Goal: Transaction & Acquisition: Obtain resource

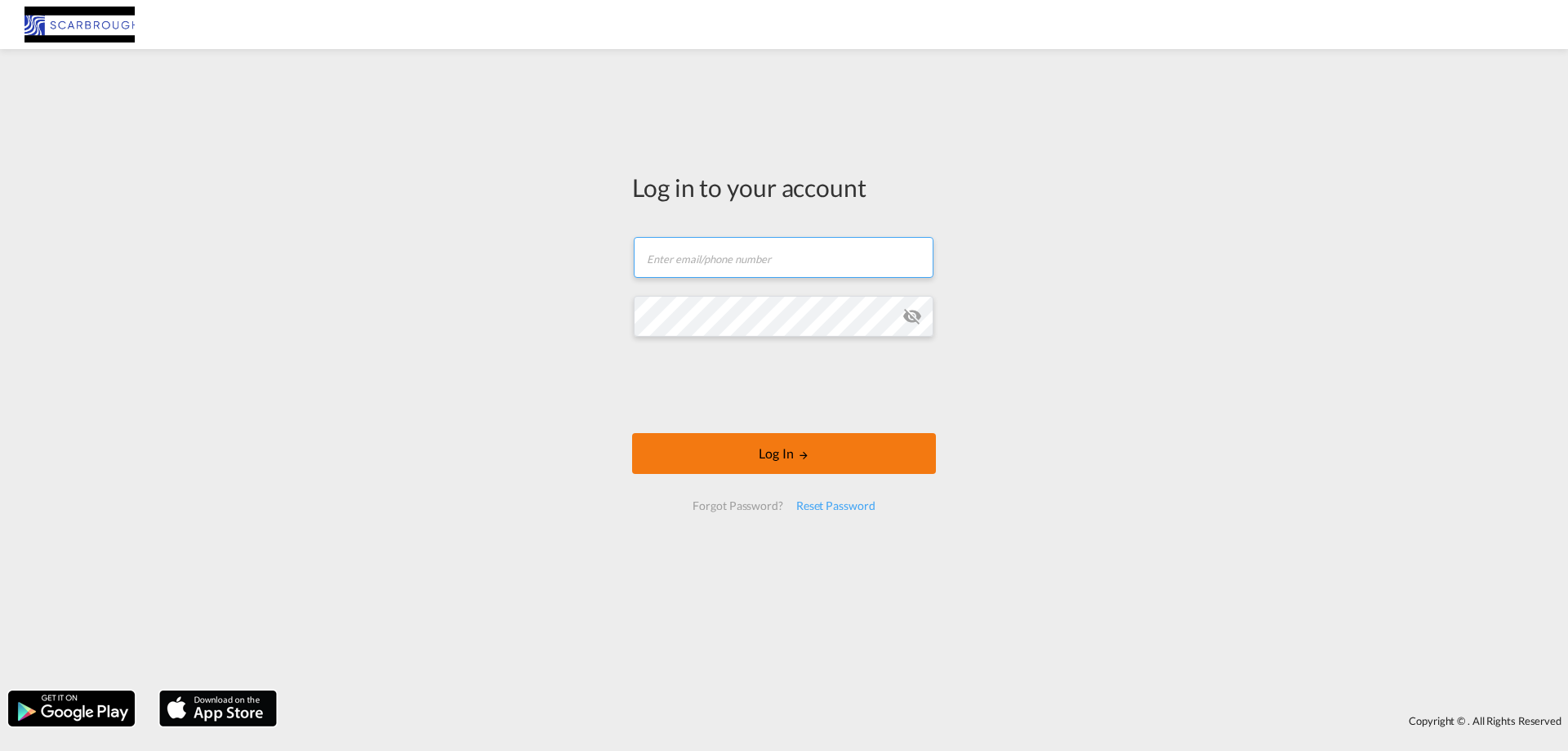
type input "[EMAIL_ADDRESS][DOMAIN_NAME]"
click at [860, 456] on button "Log In" at bounding box center [784, 454] width 304 height 41
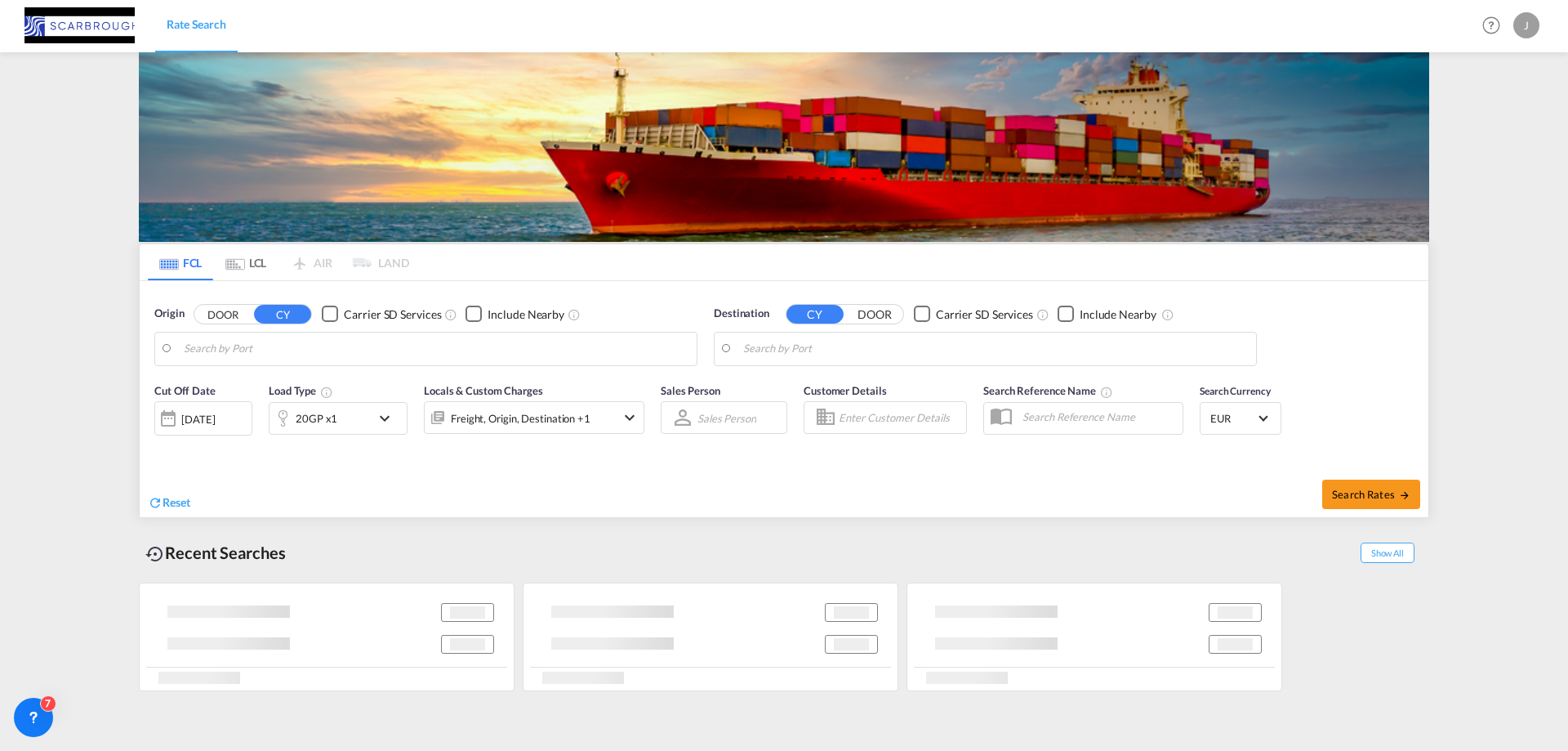
type input "[GEOGRAPHIC_DATA], NLRTM"
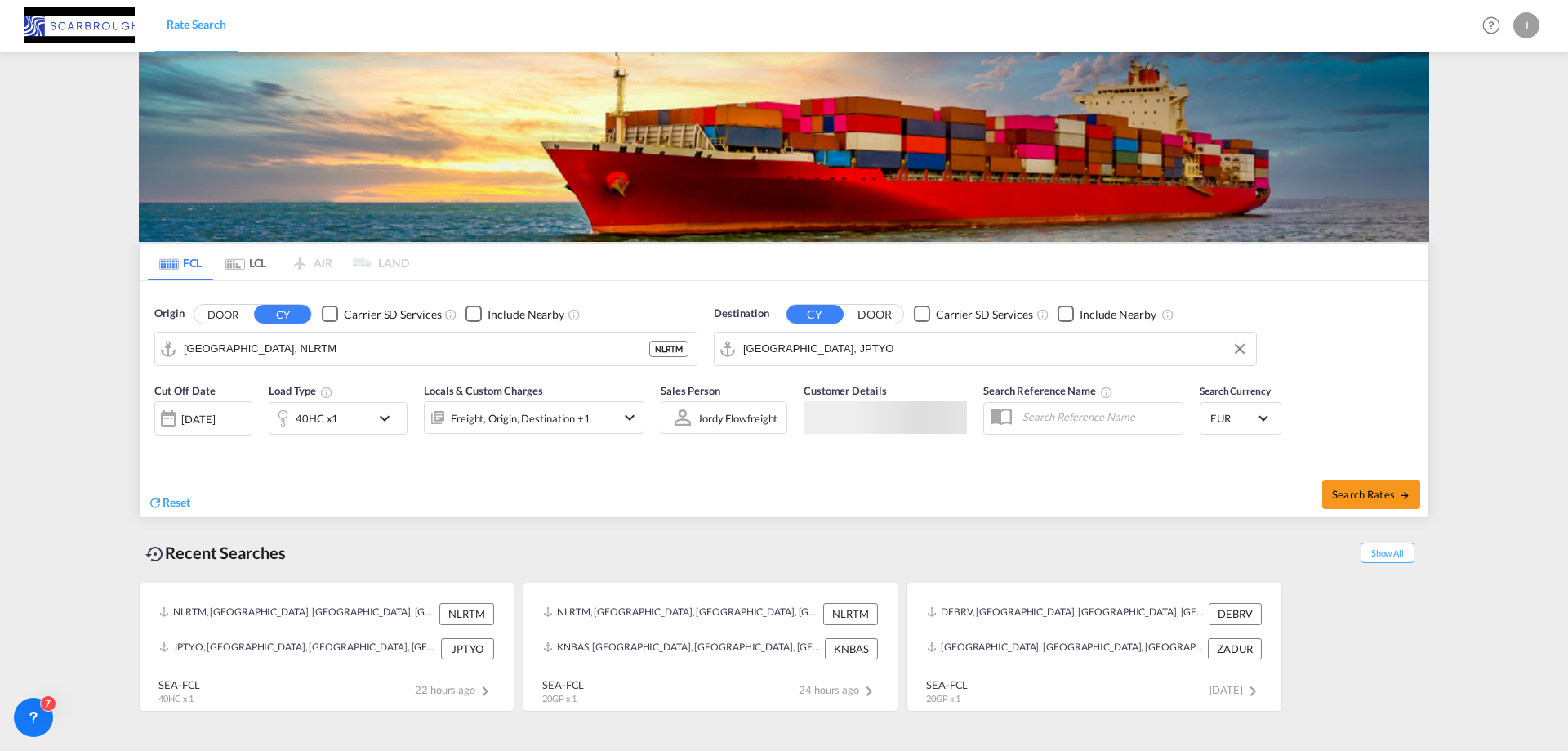
click at [853, 348] on input "[GEOGRAPHIC_DATA], JPTYO" at bounding box center [996, 348] width 505 height 24
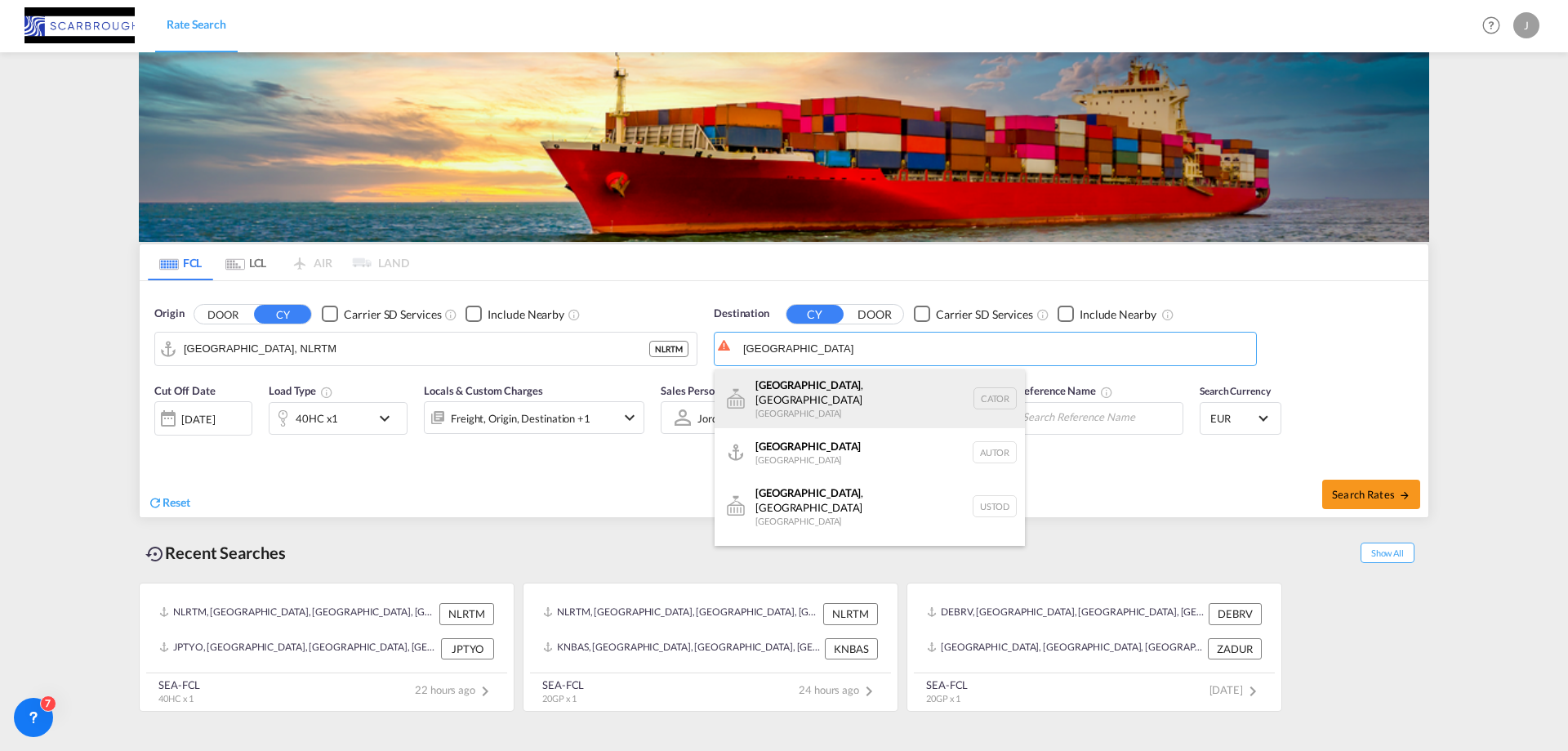
click at [842, 395] on div "[GEOGRAPHIC_DATA] , ON [GEOGRAPHIC_DATA] CATOR" at bounding box center [870, 399] width 310 height 59
type input "[GEOGRAPHIC_DATA], [GEOGRAPHIC_DATA], CATOR"
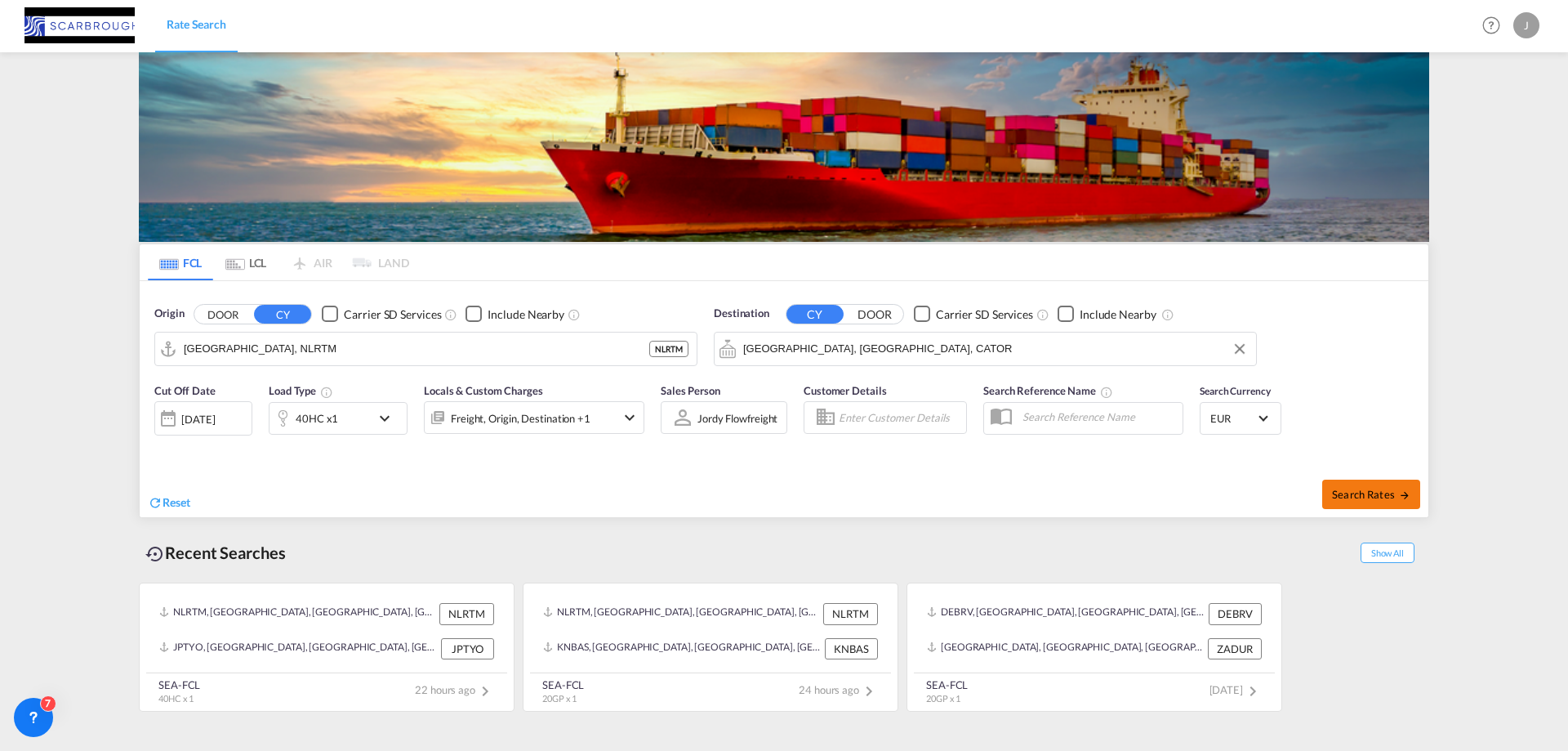
click at [1390, 494] on span "Search Rates" at bounding box center [1371, 494] width 78 height 13
type input "NLRTM to CATOR / [DATE]"
